Goal: Find specific page/section: Find specific page/section

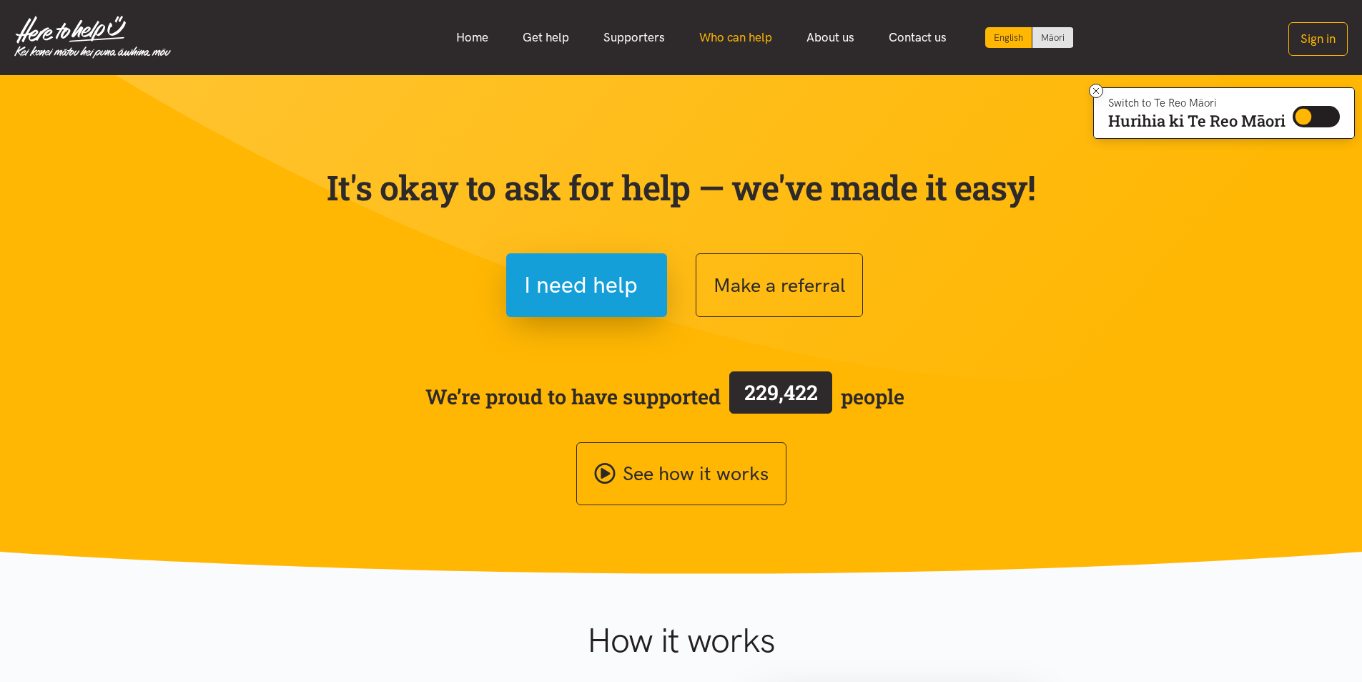
click at [702, 34] on link "Who can help" at bounding box center [735, 37] width 107 height 31
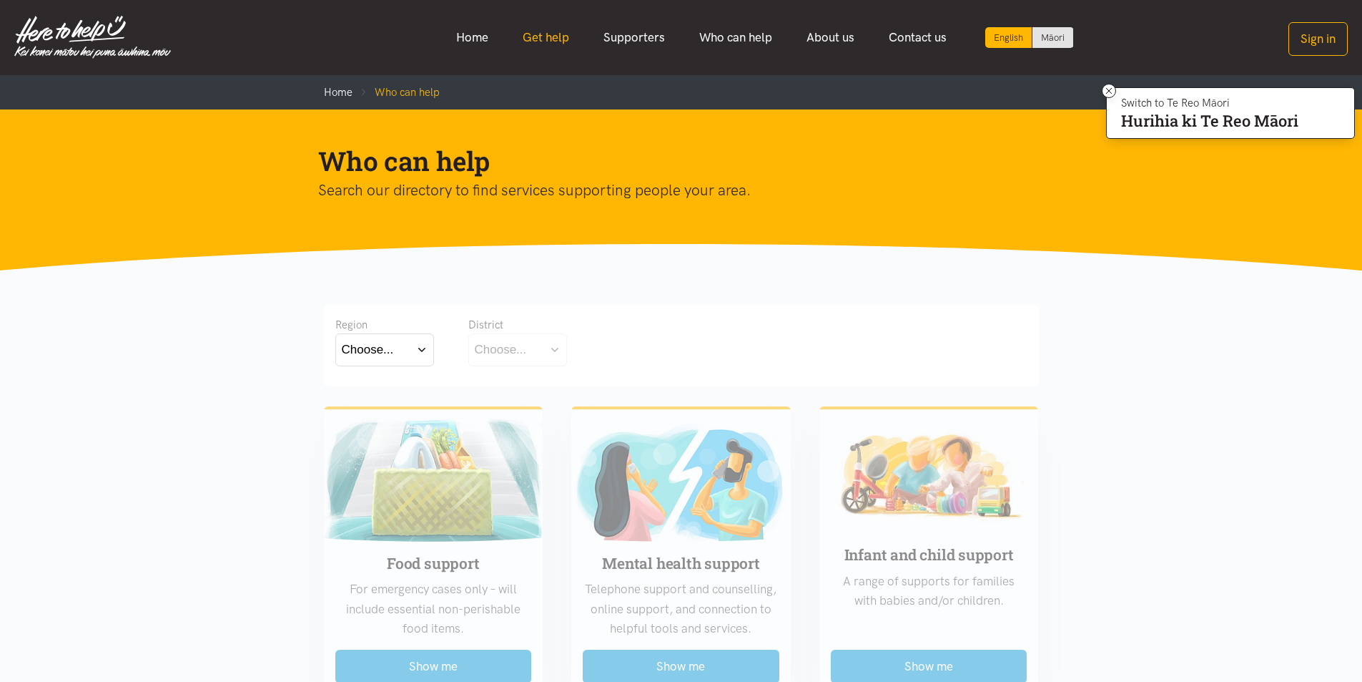
click at [540, 38] on link "Get help" at bounding box center [546, 37] width 81 height 31
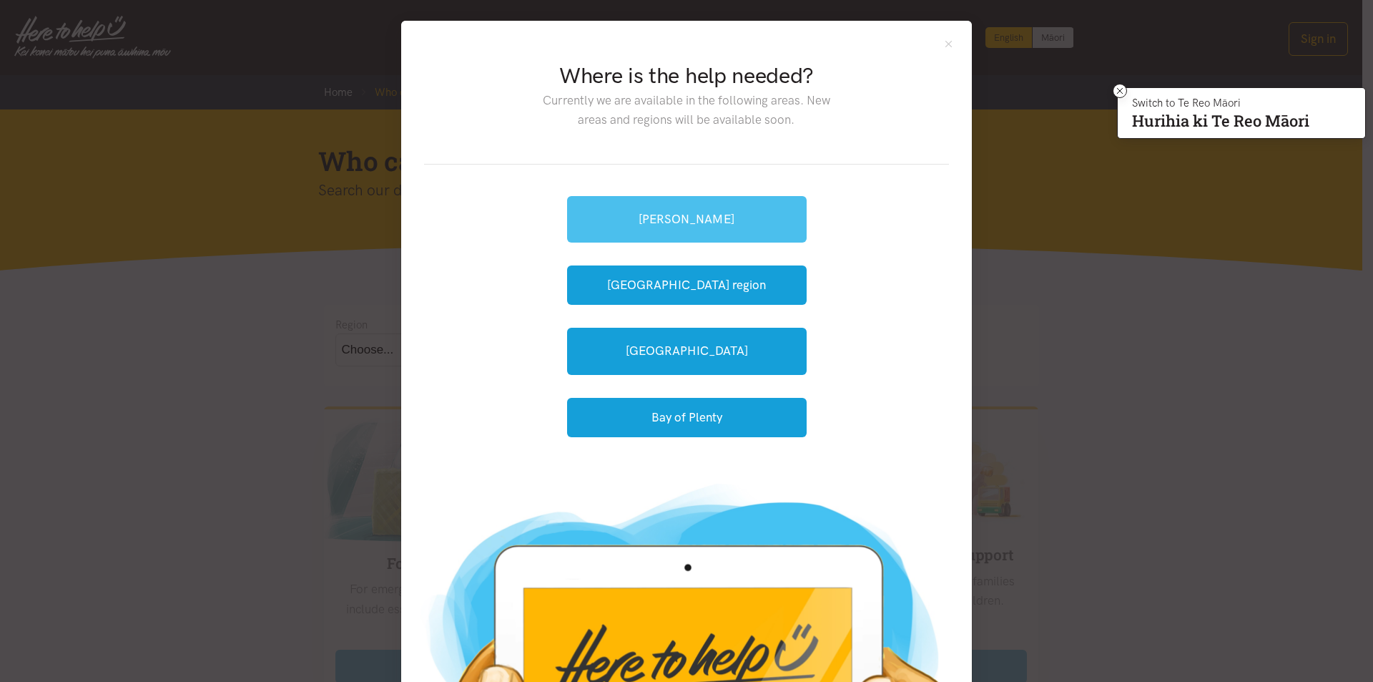
click at [708, 216] on link "[PERSON_NAME]" at bounding box center [687, 219] width 240 height 46
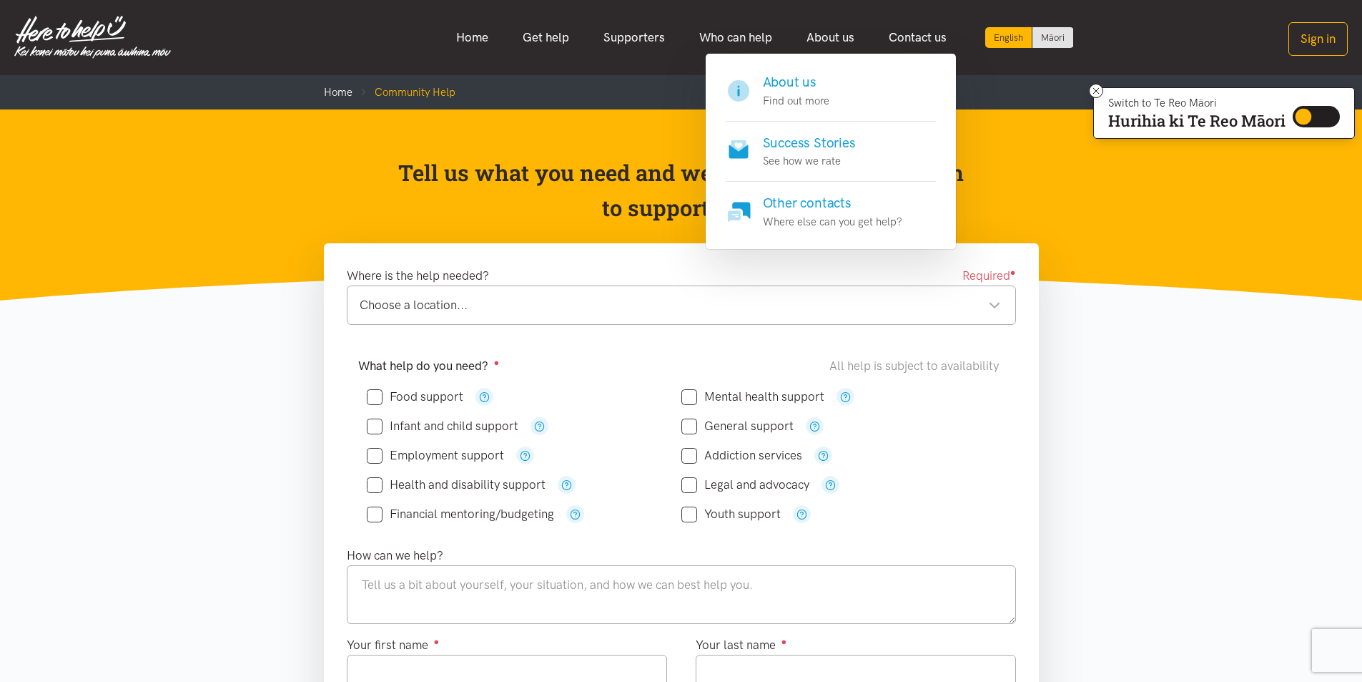
click at [814, 88] on h4 "About us" at bounding box center [796, 82] width 67 height 20
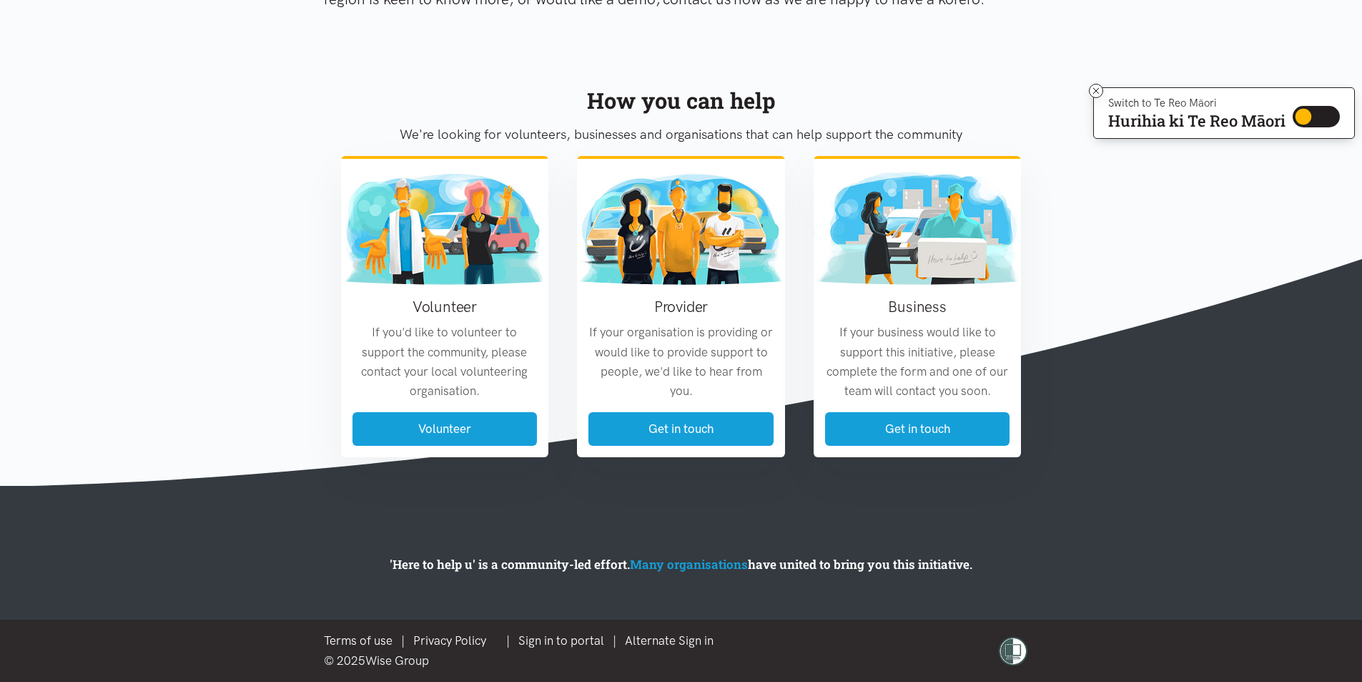
scroll to position [1543, 0]
